Goal: Task Accomplishment & Management: Complete application form

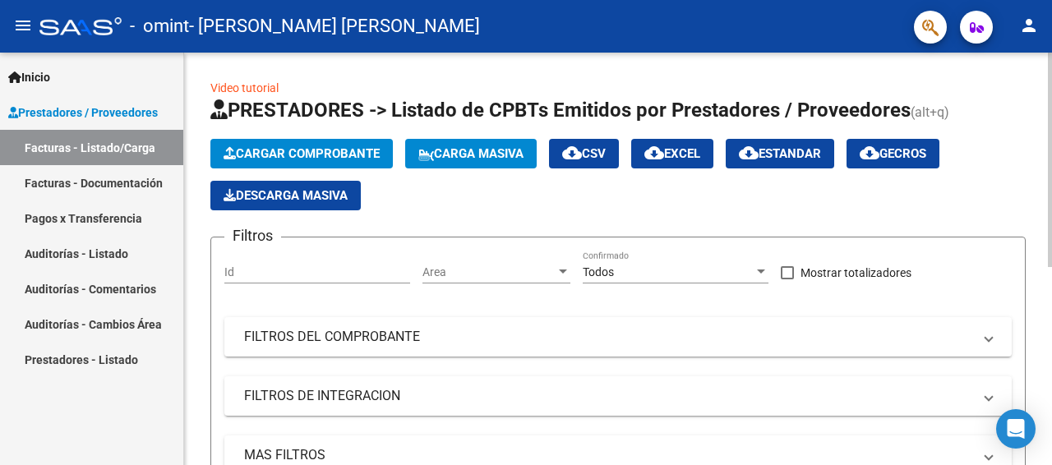
click at [277, 152] on span "Cargar Comprobante" at bounding box center [302, 153] width 156 height 15
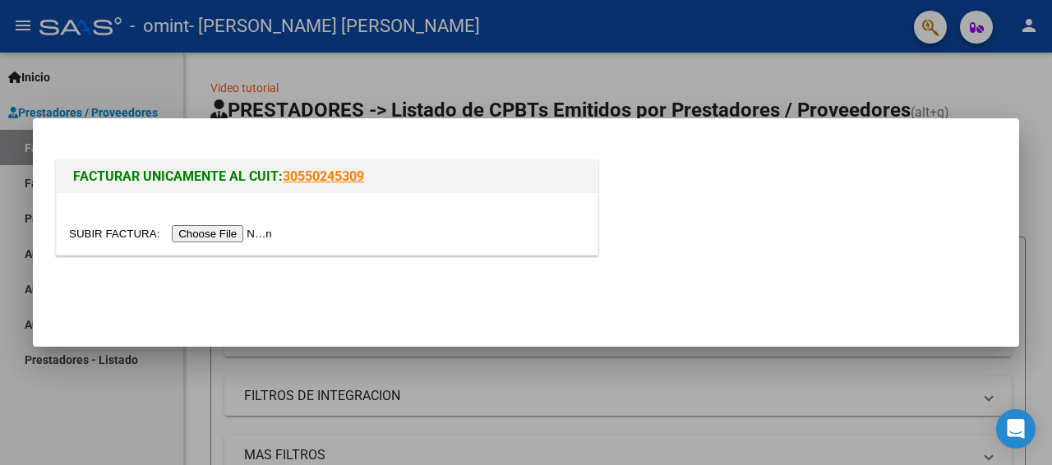
click at [257, 233] on input "file" at bounding box center [173, 233] width 208 height 17
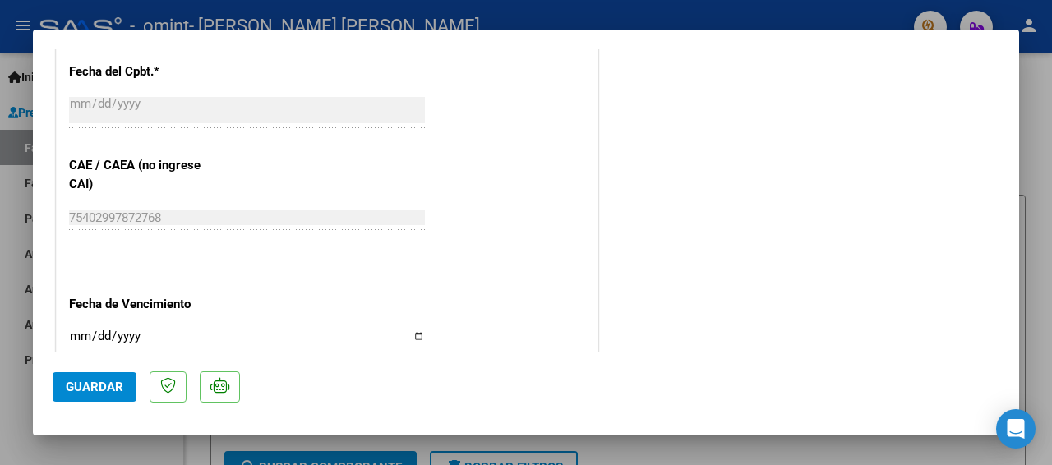
scroll to position [904, 0]
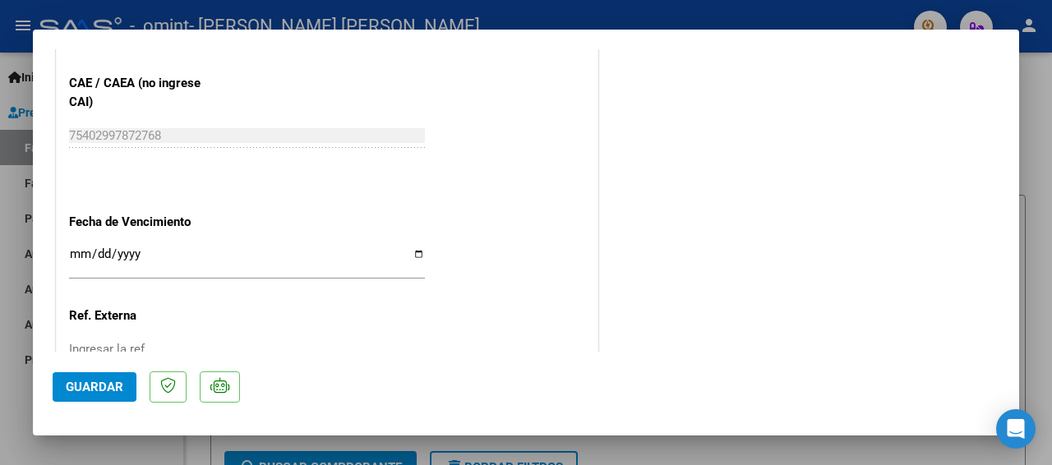
click at [413, 251] on input "Ingresar la fecha" at bounding box center [247, 260] width 356 height 26
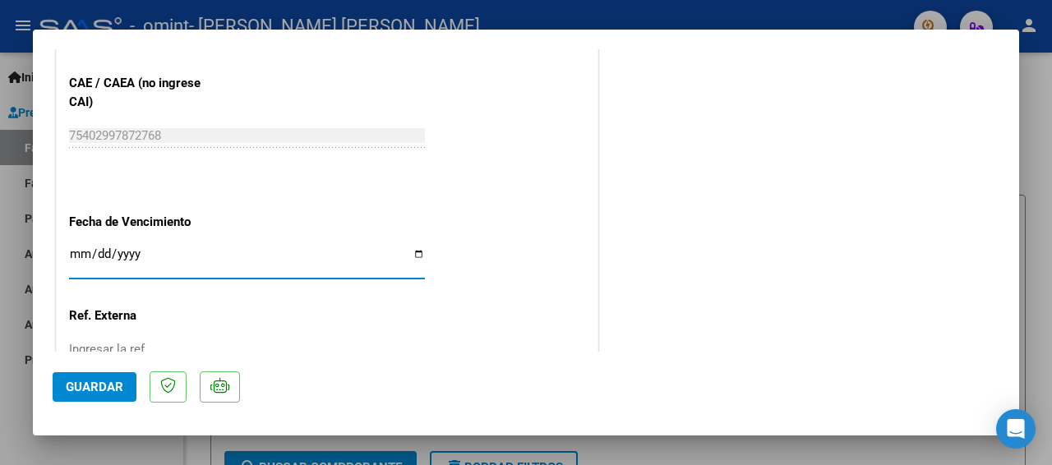
type input "[DATE]"
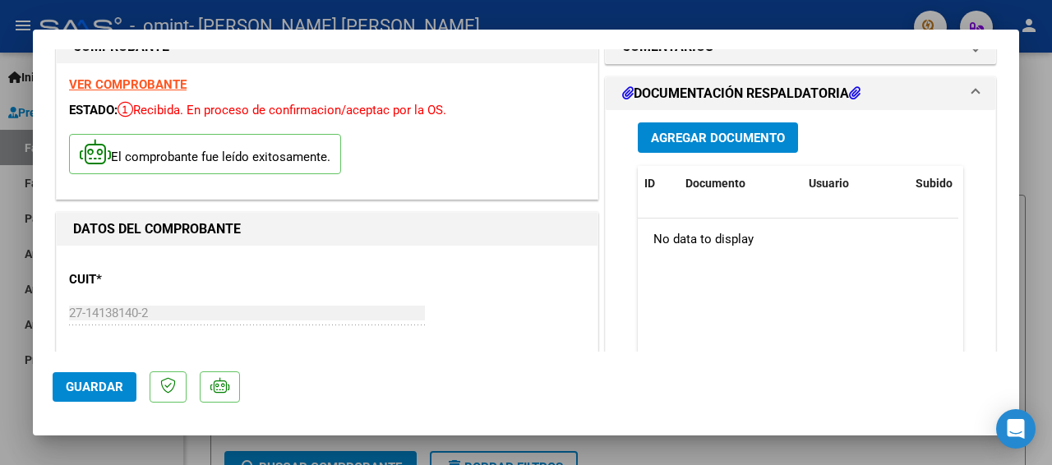
scroll to position [0, 0]
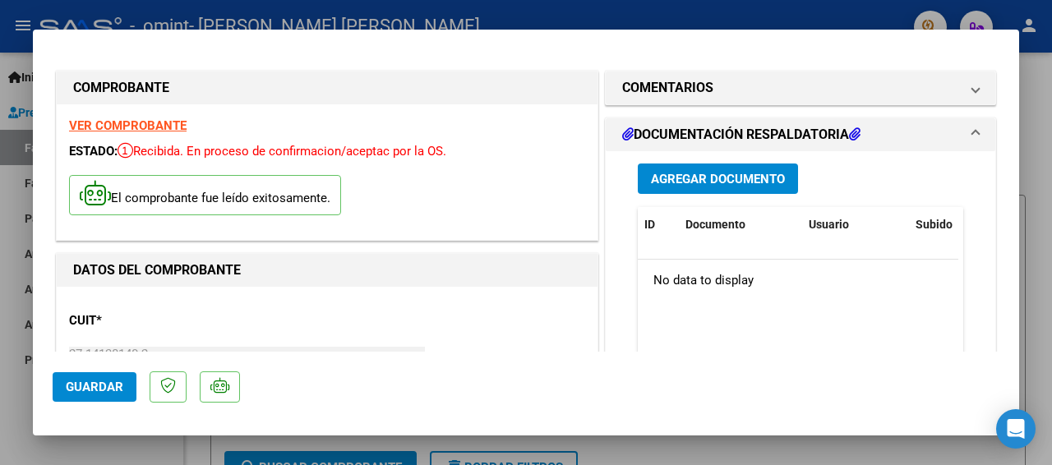
click at [729, 184] on span "Agregar Documento" at bounding box center [718, 179] width 134 height 15
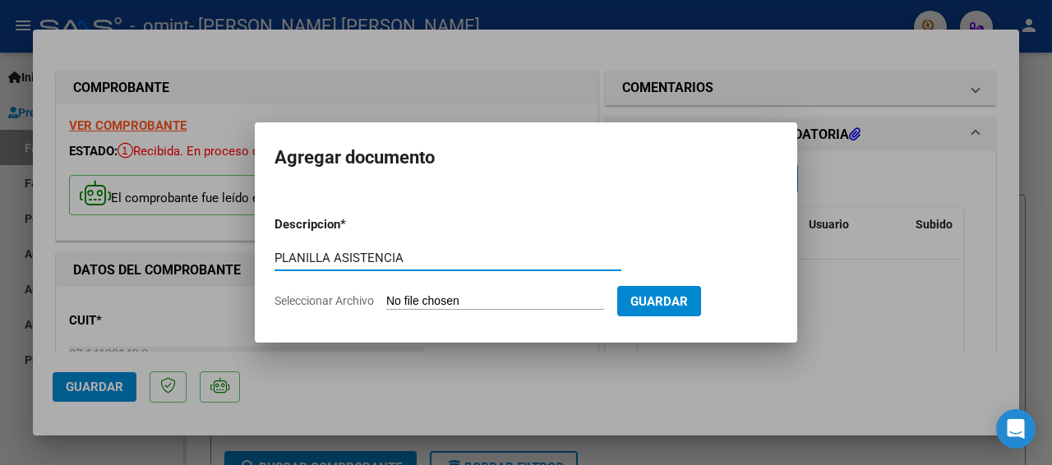
type input "PLANILLA ASISTENCIA"
click at [420, 297] on input "Seleccionar Archivo" at bounding box center [495, 302] width 218 height 16
type input "C:\fakepath\planilla de asistencia SEPTIEMBRE 2025.pdf"
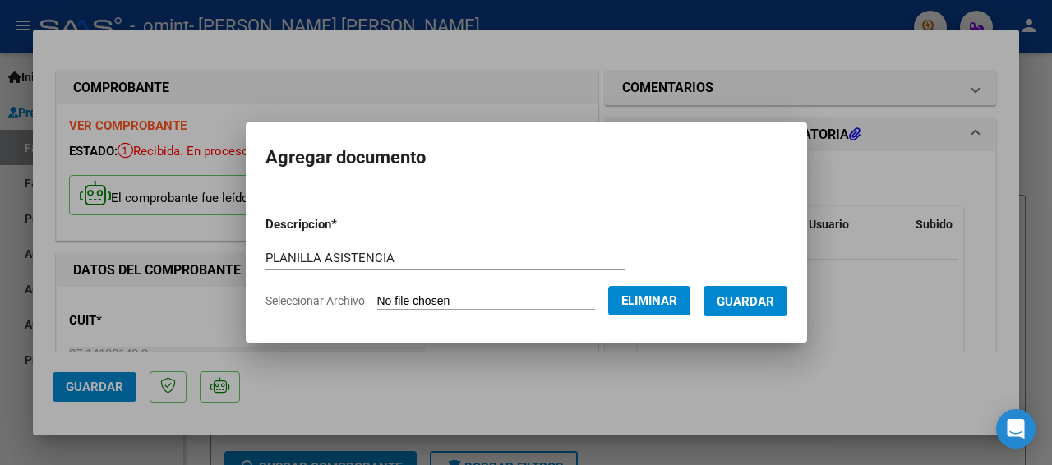
click at [747, 301] on span "Guardar" at bounding box center [746, 301] width 58 height 15
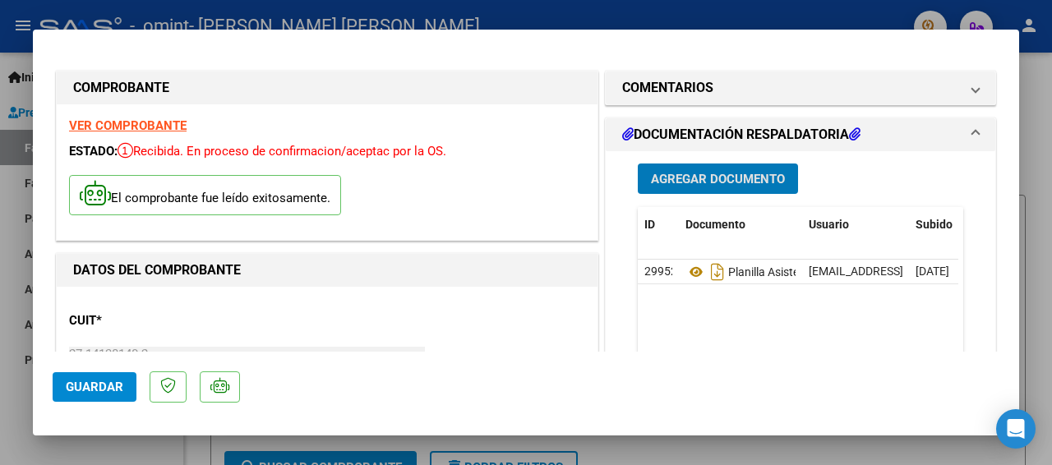
scroll to position [82, 0]
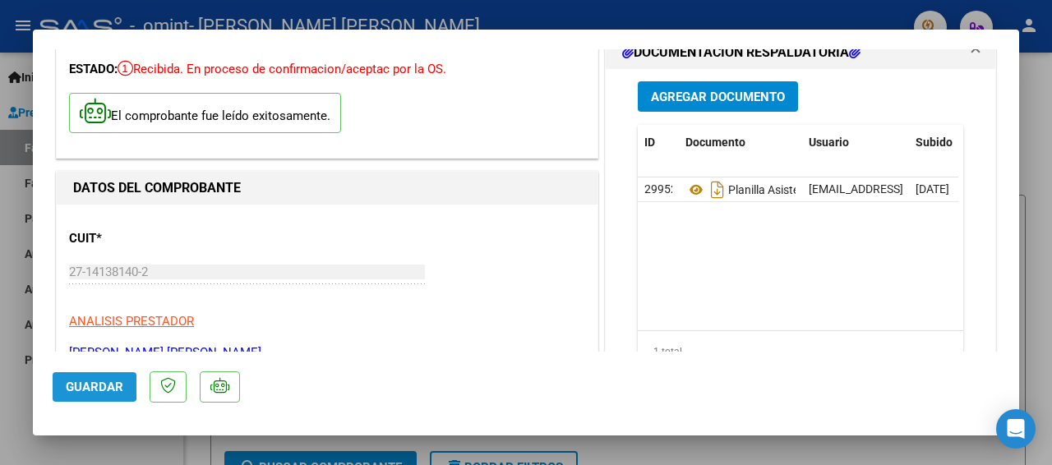
click at [71, 386] on span "Guardar" at bounding box center [95, 387] width 58 height 15
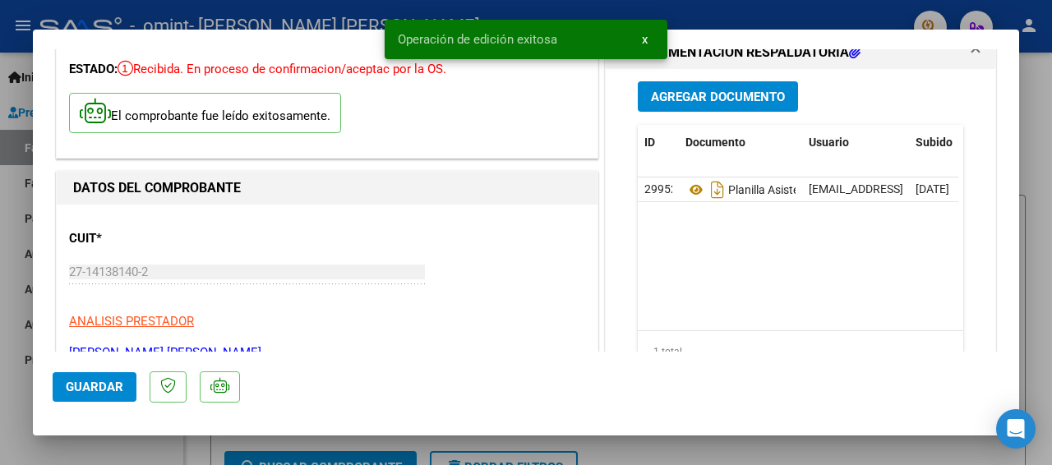
click at [20, 99] on div at bounding box center [526, 232] width 1052 height 465
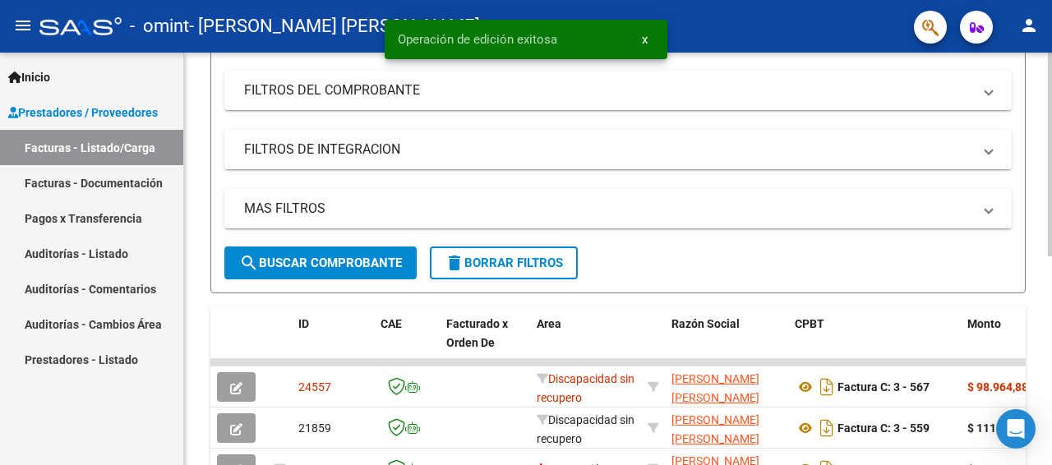
scroll to position [329, 0]
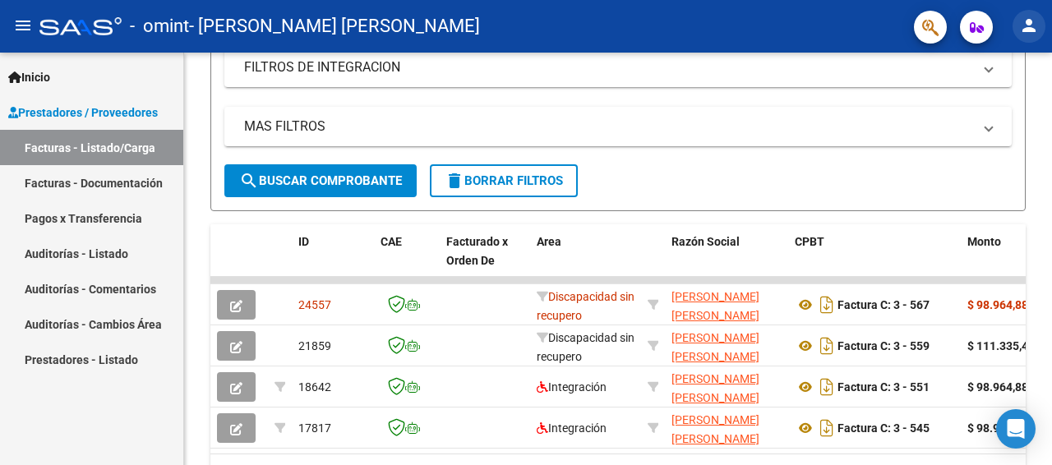
click at [1029, 26] on mat-icon "person" at bounding box center [1029, 26] width 20 height 20
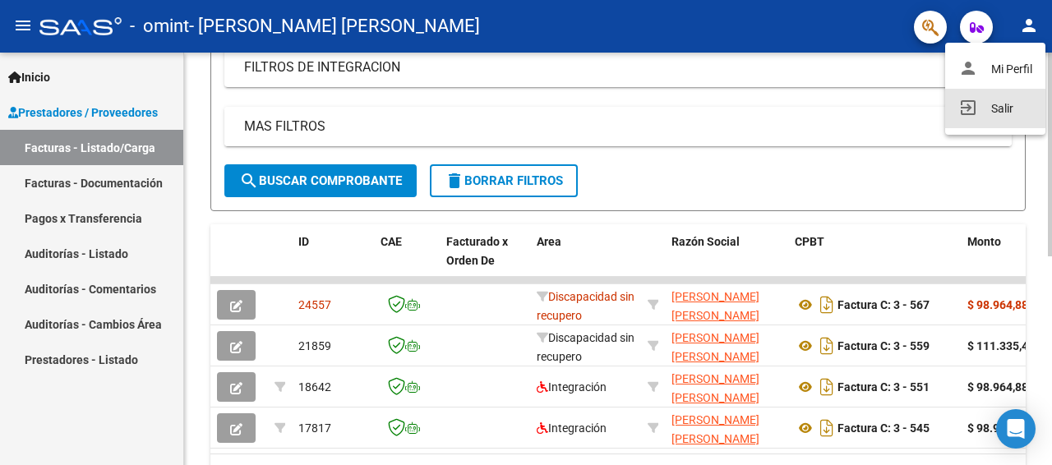
click at [996, 111] on button "exit_to_app Salir" at bounding box center [995, 108] width 100 height 39
